Goal: Check status: Check status

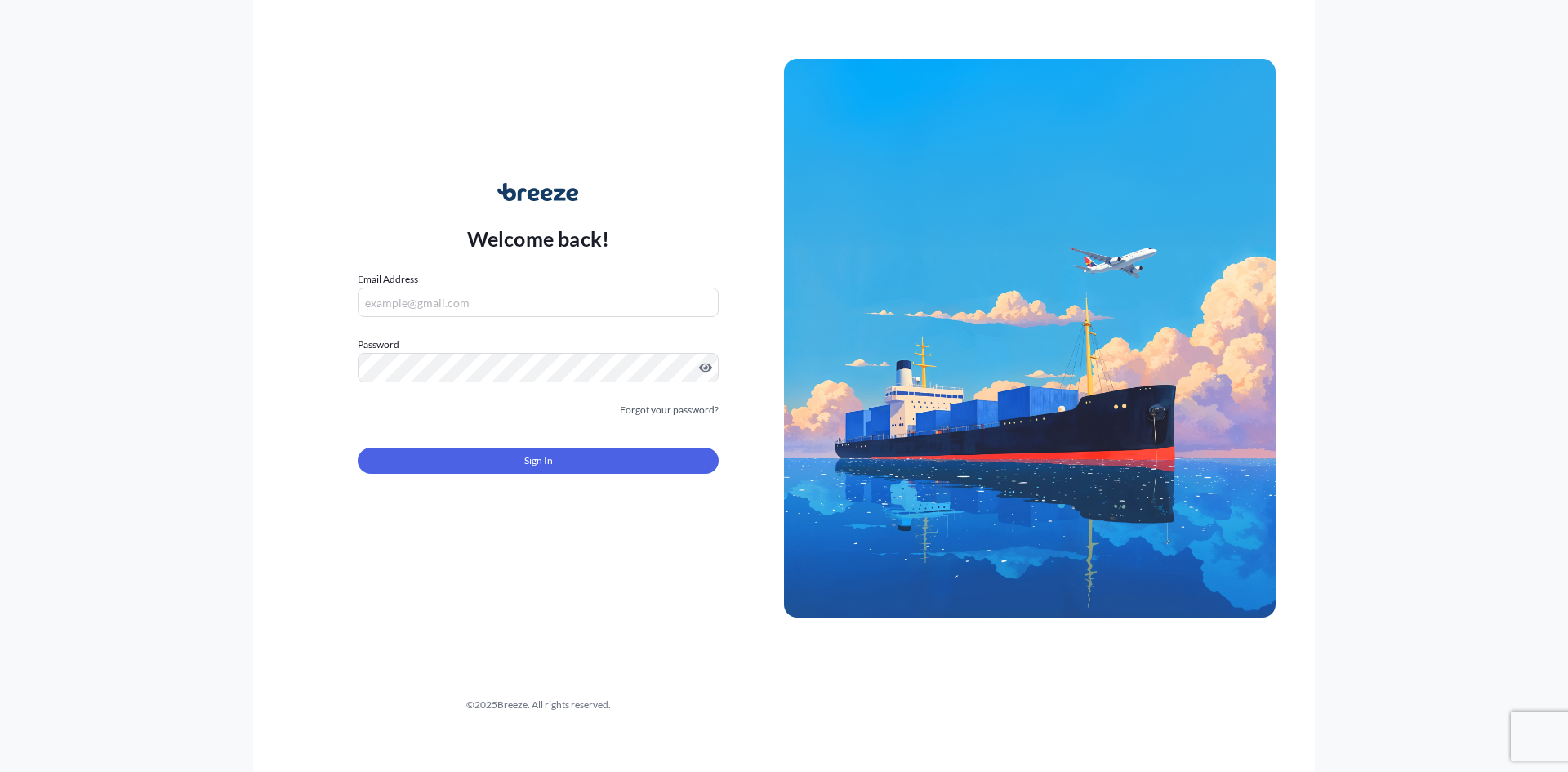
type input "[EMAIL_ADDRESS][DOMAIN_NAME]"
click at [517, 469] on button "Sign In" at bounding box center [538, 460] width 361 height 26
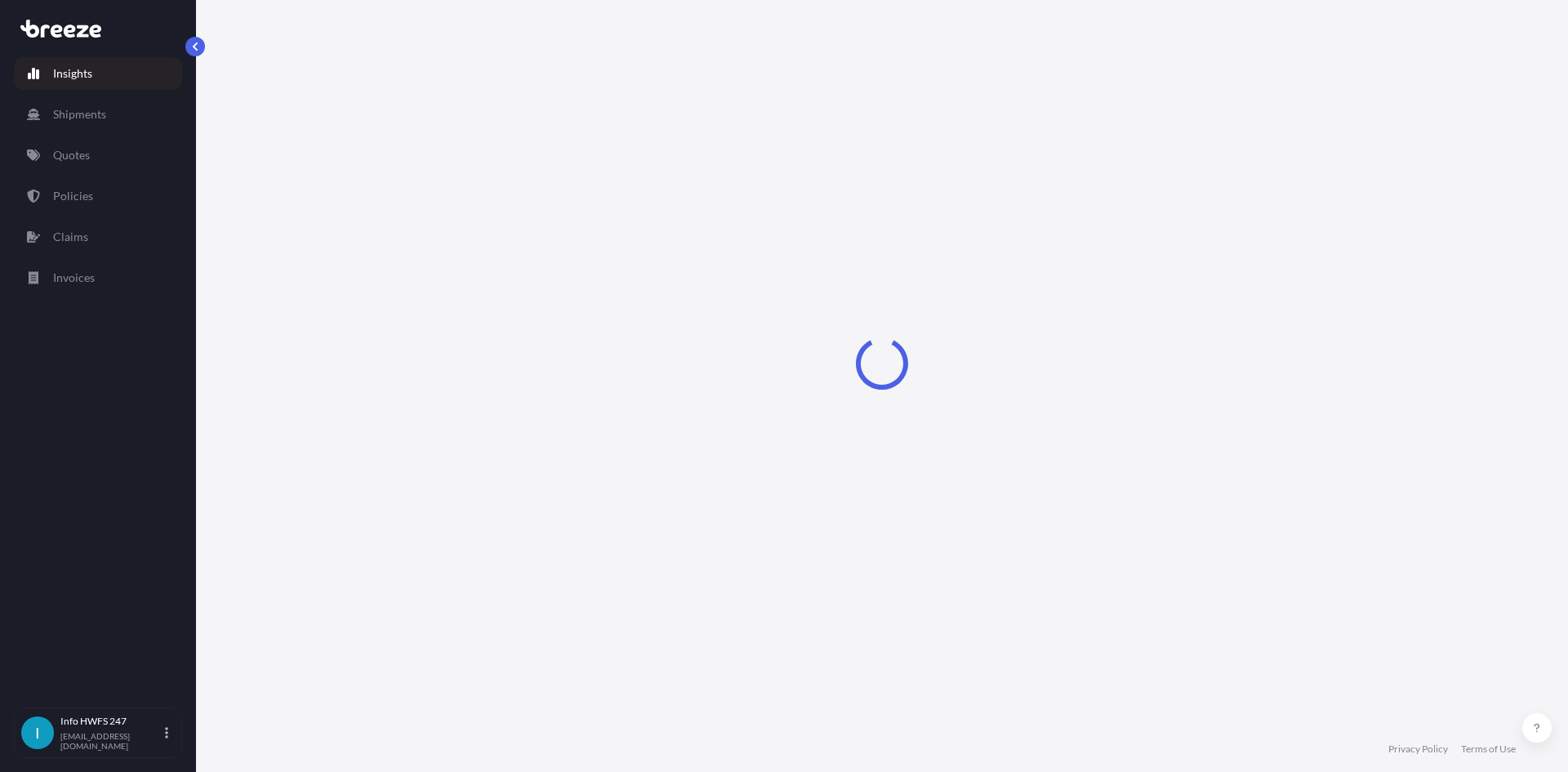
select select "2025"
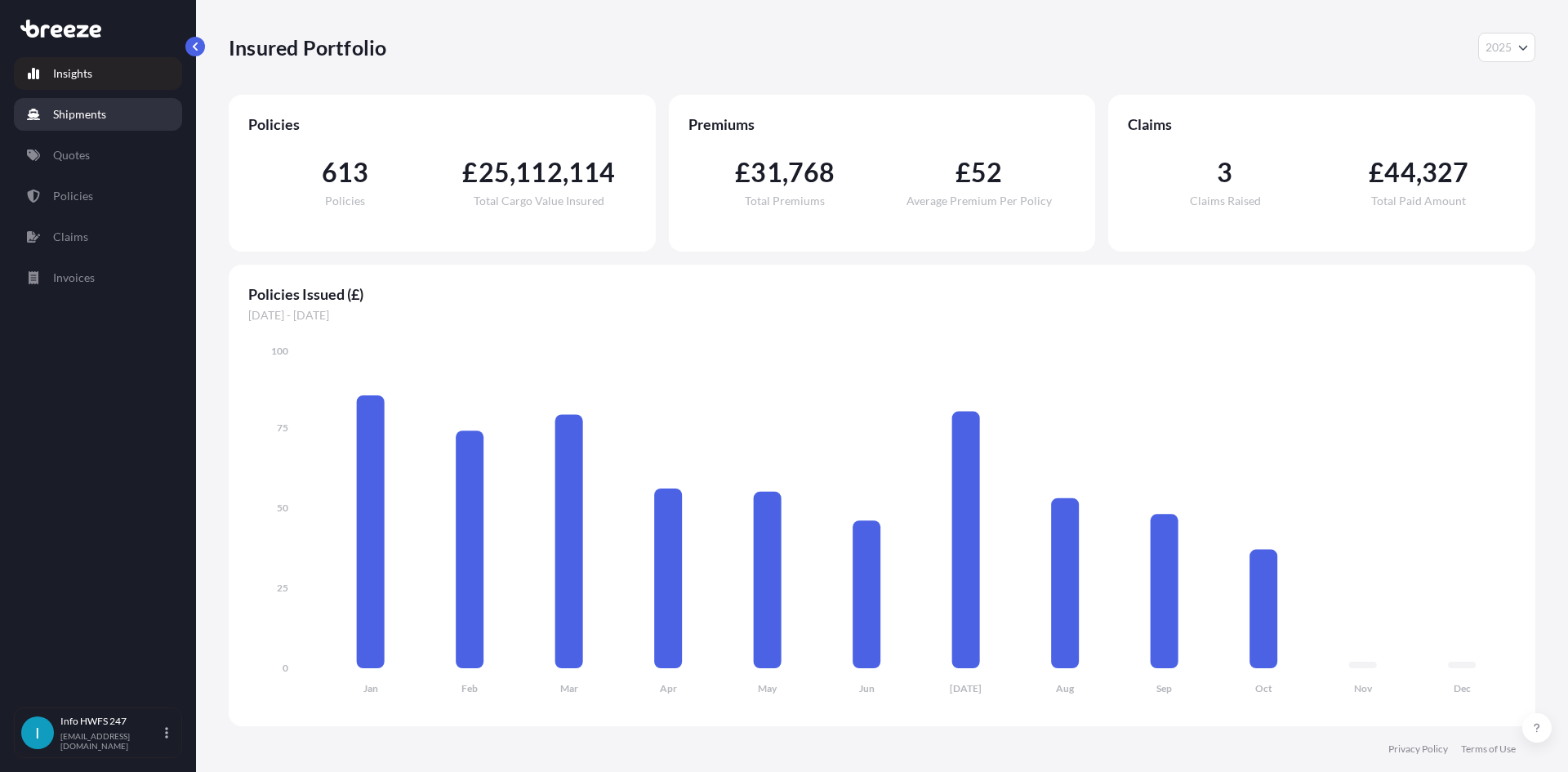
click at [121, 115] on link "Shipments" at bounding box center [98, 115] width 169 height 33
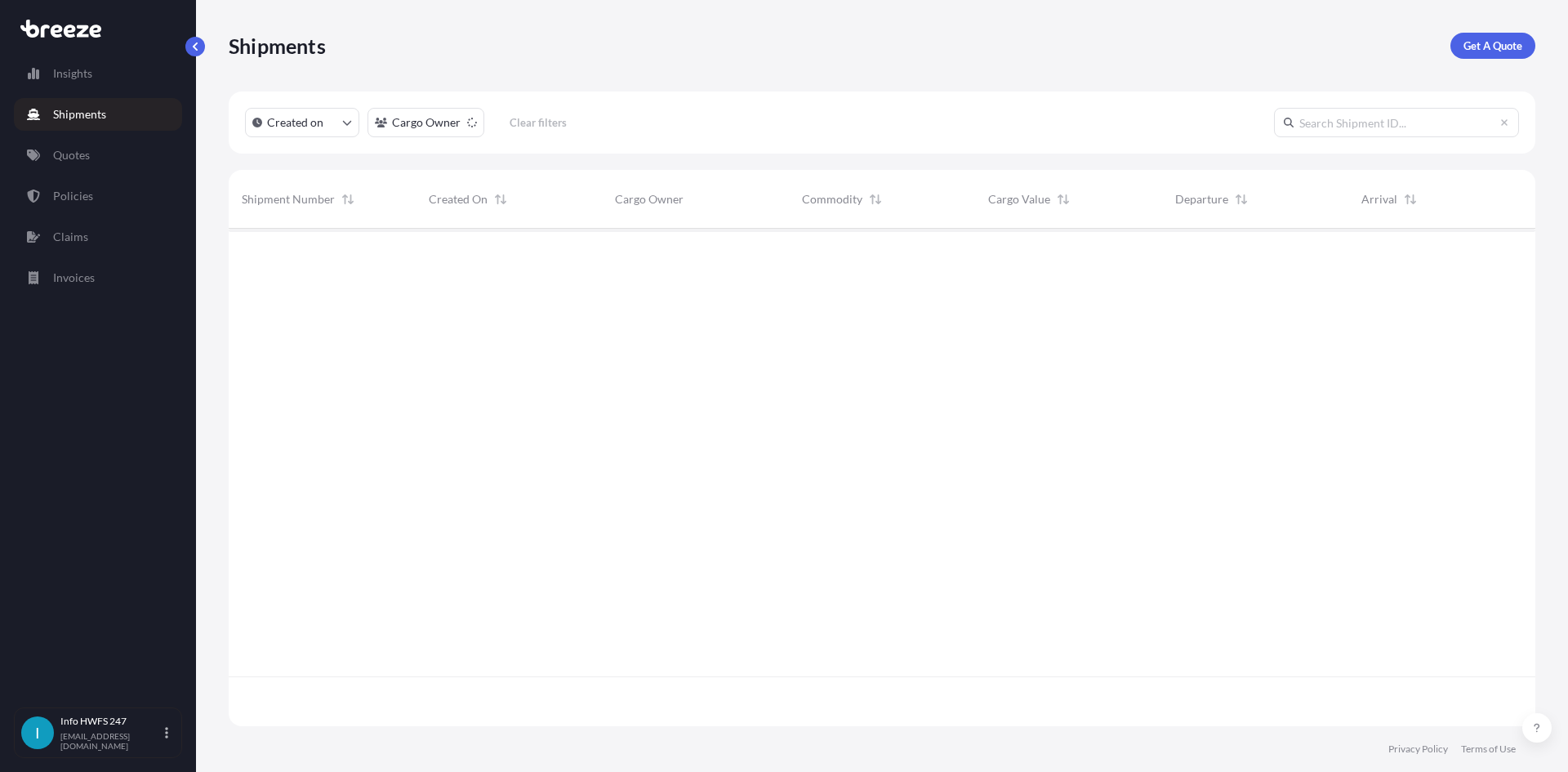
scroll to position [544, 1294]
click at [1388, 120] on input "text" at bounding box center [1396, 122] width 245 height 30
click at [1394, 131] on input "text" at bounding box center [1396, 122] width 245 height 30
paste input "BRZ501023"
drag, startPoint x: 1373, startPoint y: 126, endPoint x: 1210, endPoint y: 122, distance: 163.0
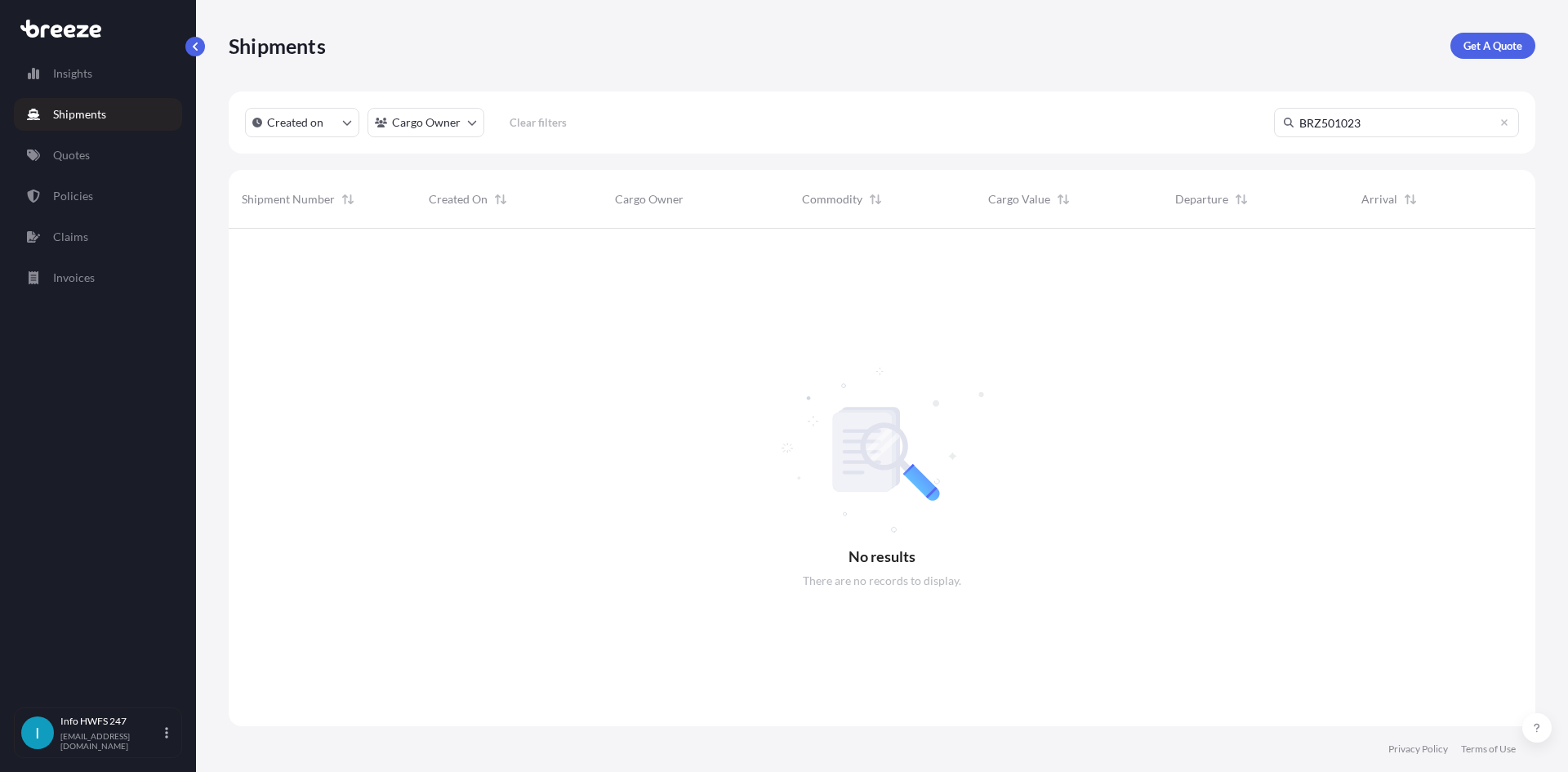
click at [1210, 122] on div "Created on Cargo Owner Clear filters BRZ501023" at bounding box center [882, 122] width 1307 height 62
type input "HI167969"
click at [89, 154] on p "Quotes" at bounding box center [71, 155] width 36 height 17
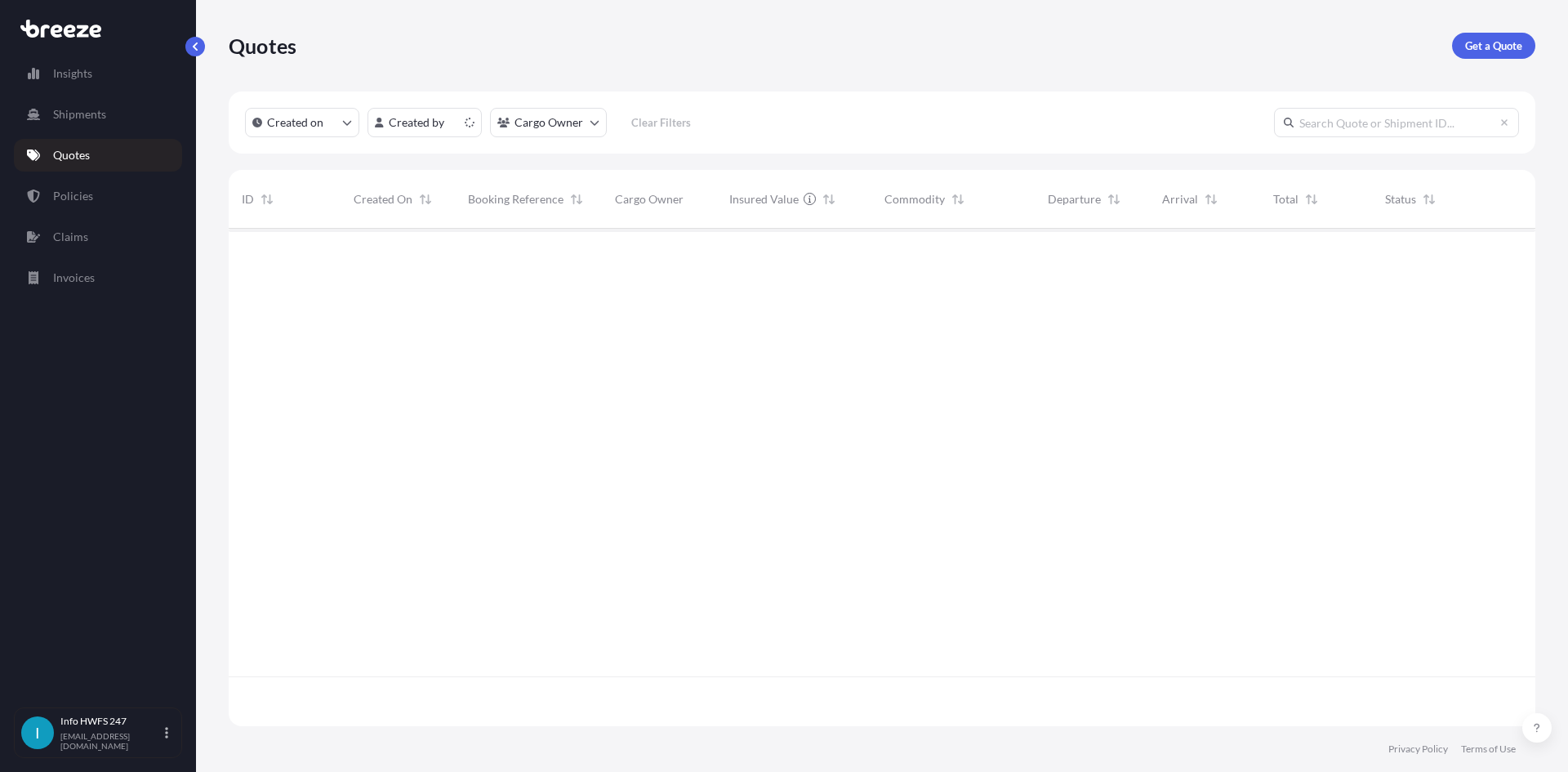
scroll to position [494, 1294]
click at [83, 192] on p "Policies" at bounding box center [73, 196] width 40 height 17
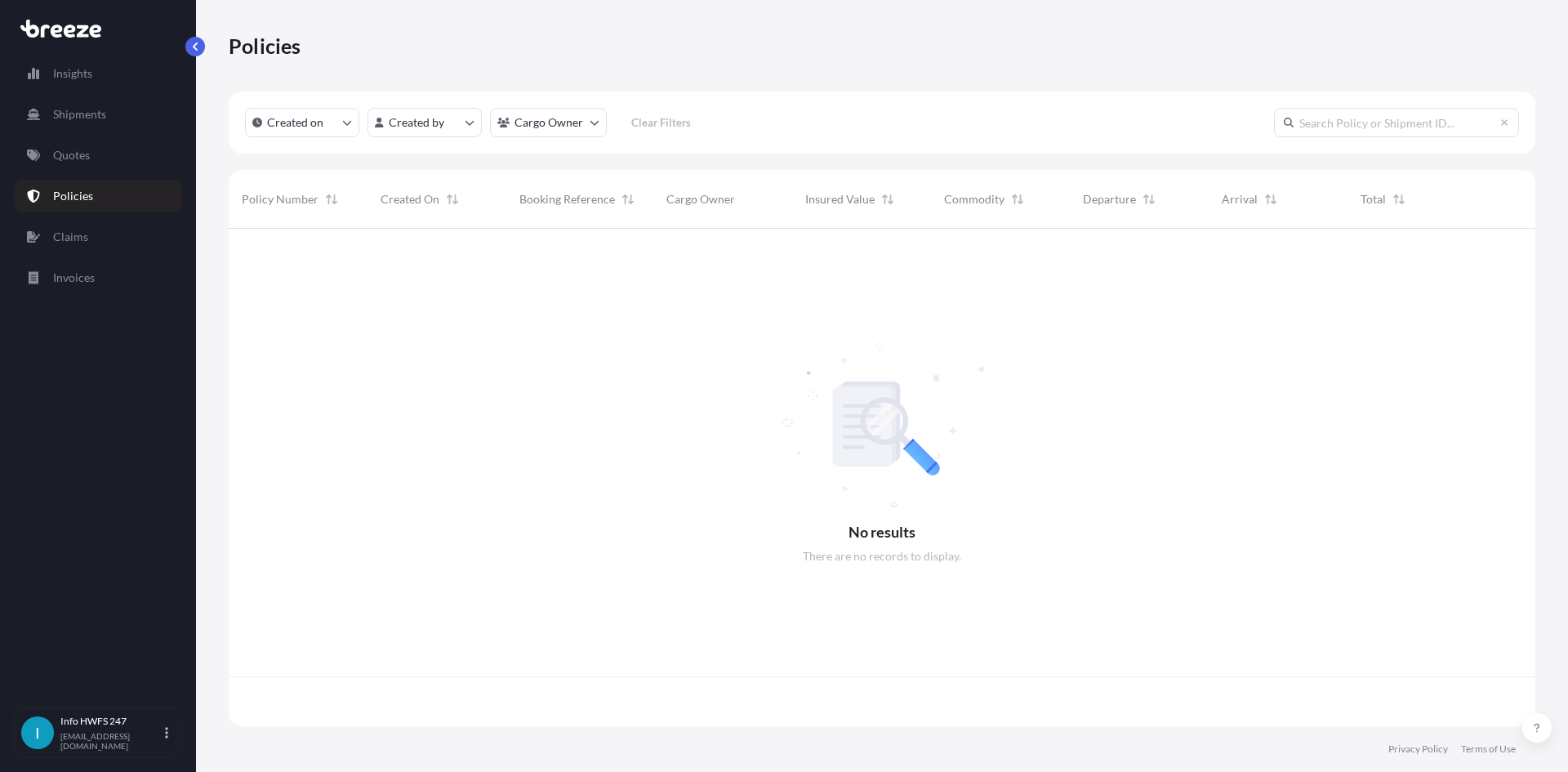
scroll to position [494, 1294]
click at [1332, 119] on input "text" at bounding box center [1396, 122] width 245 height 30
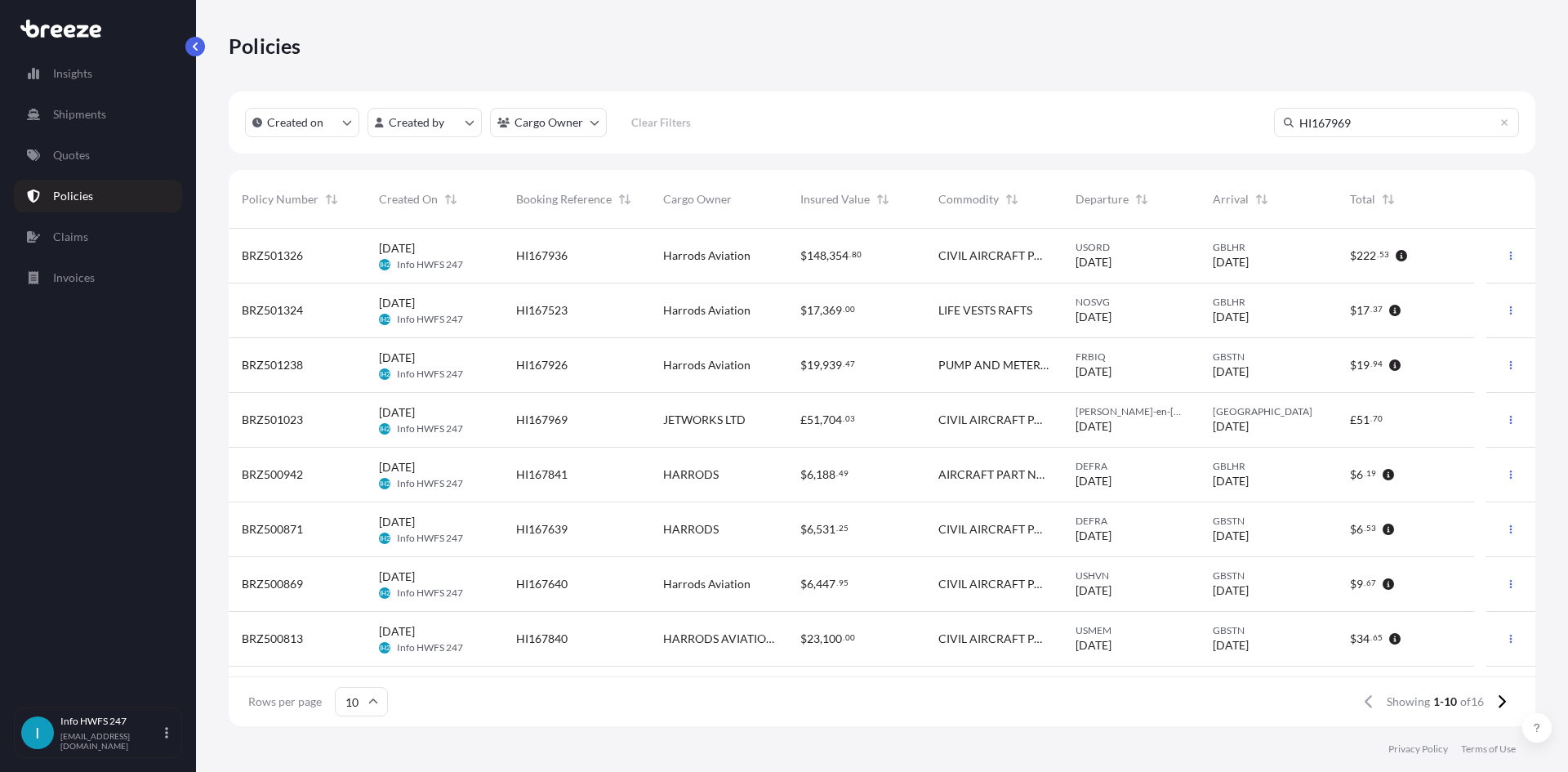
click at [1370, 124] on input "HI167969" at bounding box center [1396, 122] width 245 height 30
type input "HI167969"
click at [550, 67] on div "Policies" at bounding box center [882, 45] width 1307 height 92
click at [651, 426] on div "JETWORKS LTD" at bounding box center [718, 420] width 137 height 55
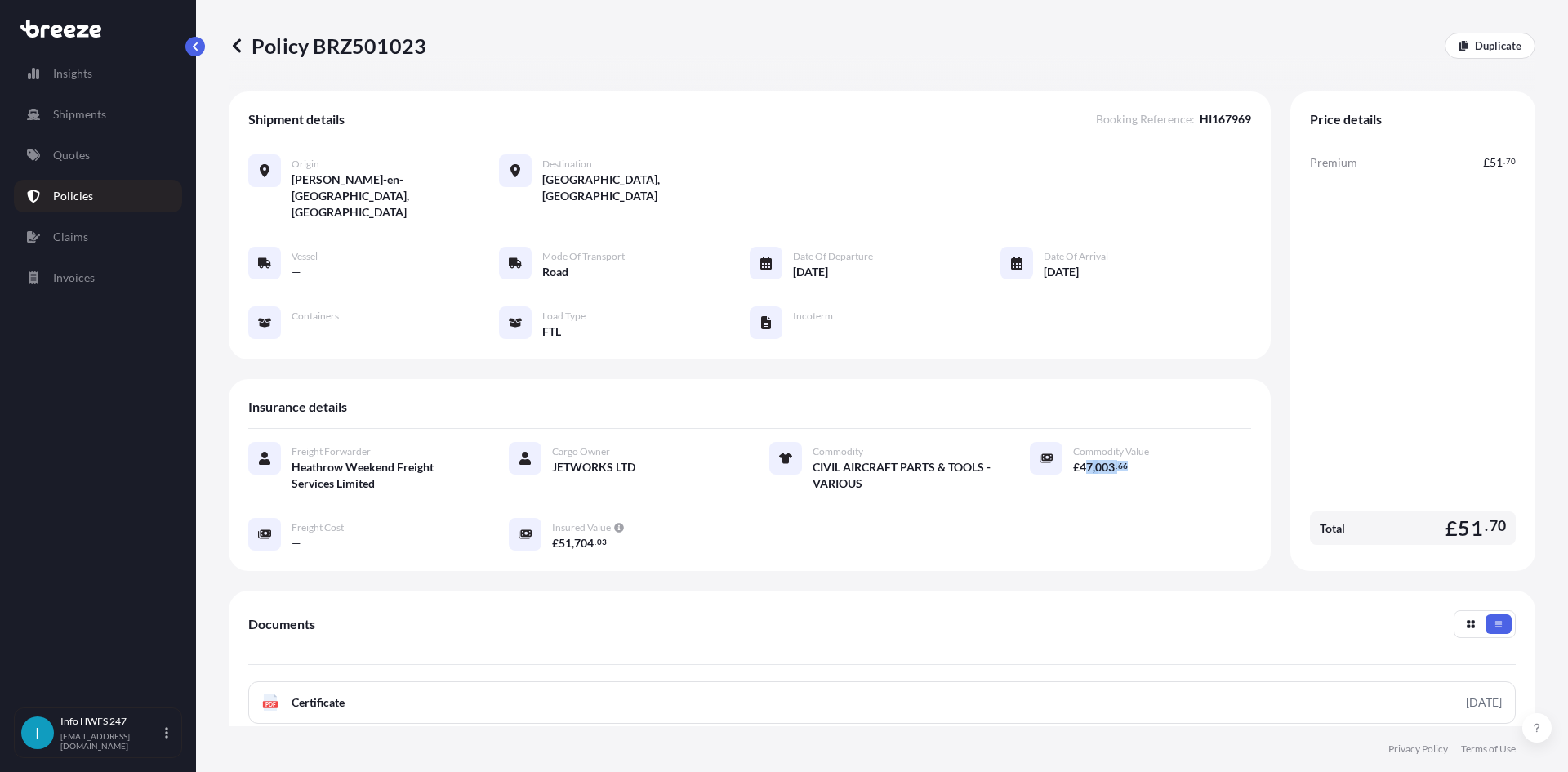
drag, startPoint x: 1079, startPoint y: 439, endPoint x: 1125, endPoint y: 437, distance: 46.0
click at [1125, 458] on div "£ 47 , 003 . 66" at bounding box center [1161, 466] width 178 height 17
